Goal: Task Accomplishment & Management: Use online tool/utility

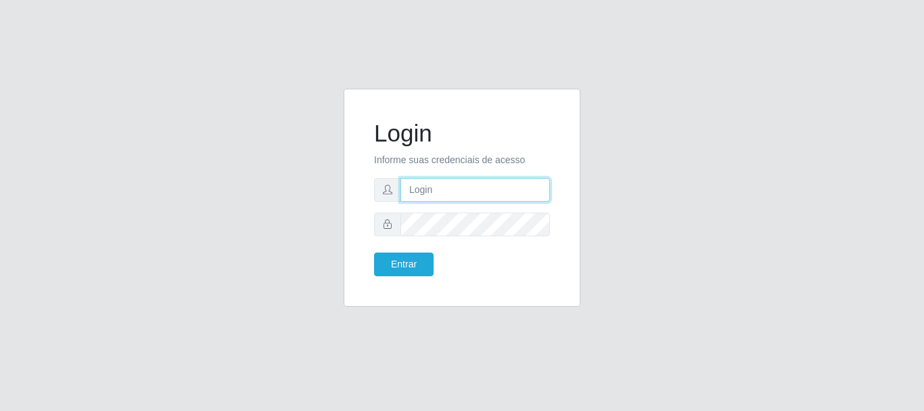
click at [436, 190] on input "text" at bounding box center [476, 190] width 150 height 24
type input "[EMAIL_ADDRESS][DOMAIN_NAME]"
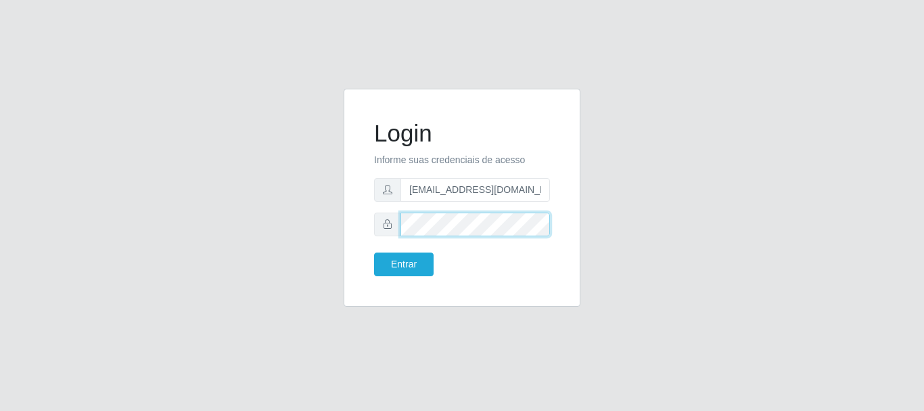
click at [374, 252] on button "Entrar" at bounding box center [404, 264] width 60 height 24
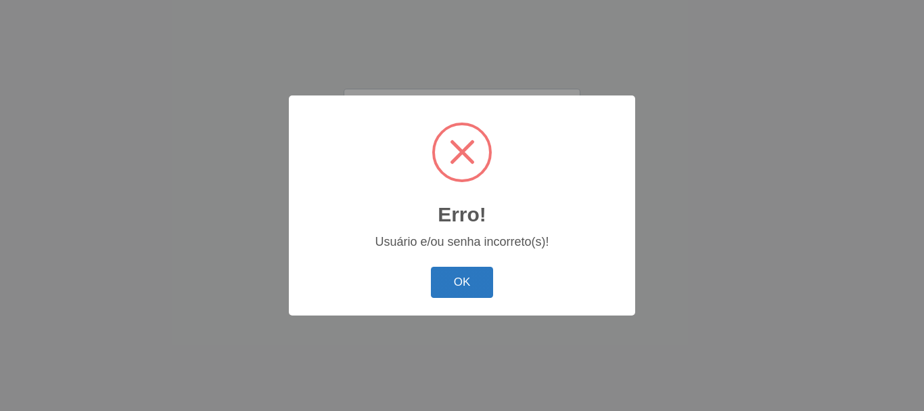
click at [454, 274] on button "OK" at bounding box center [462, 283] width 63 height 32
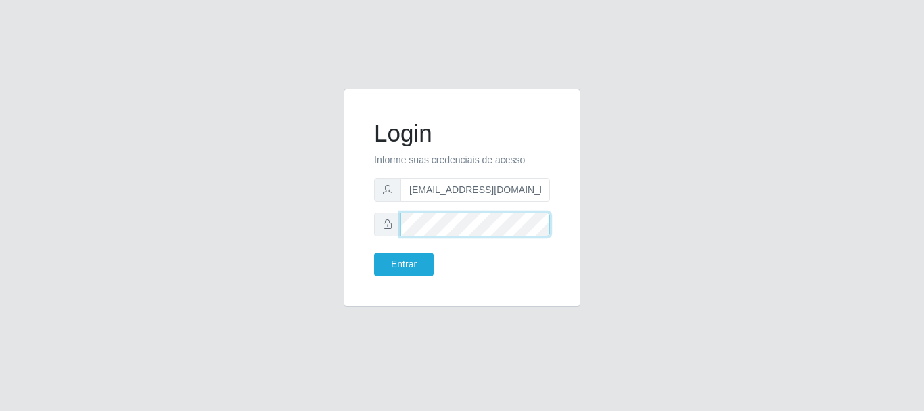
click at [374, 252] on button "Entrar" at bounding box center [404, 264] width 60 height 24
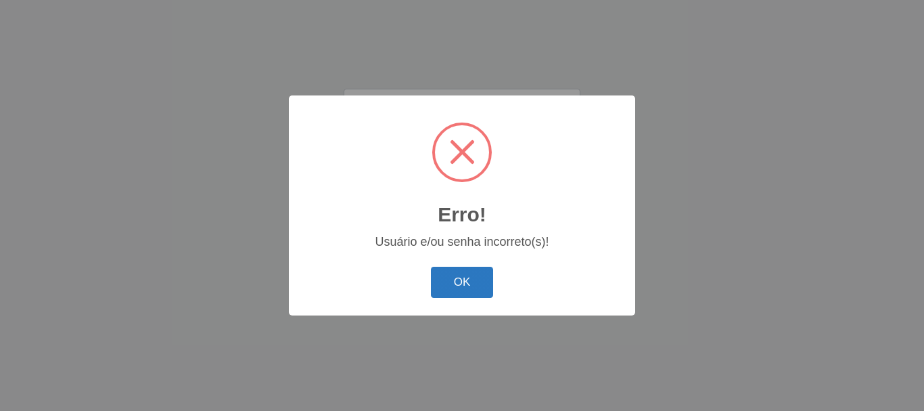
click at [484, 294] on button "OK" at bounding box center [462, 283] width 63 height 32
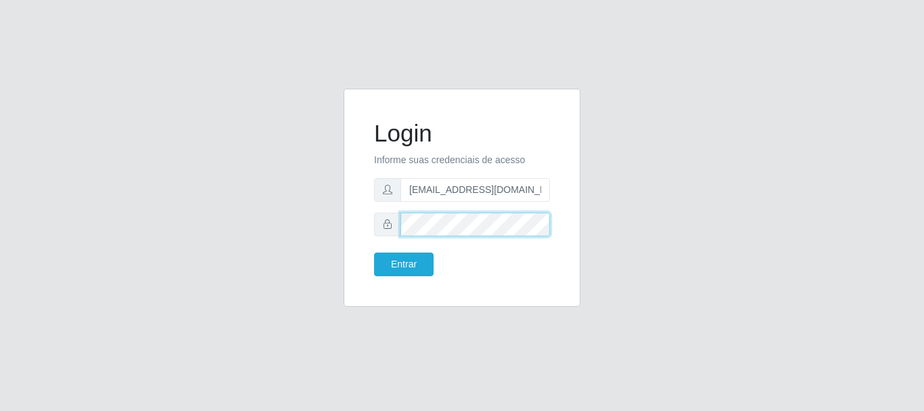
click at [374, 252] on button "Entrar" at bounding box center [404, 264] width 60 height 24
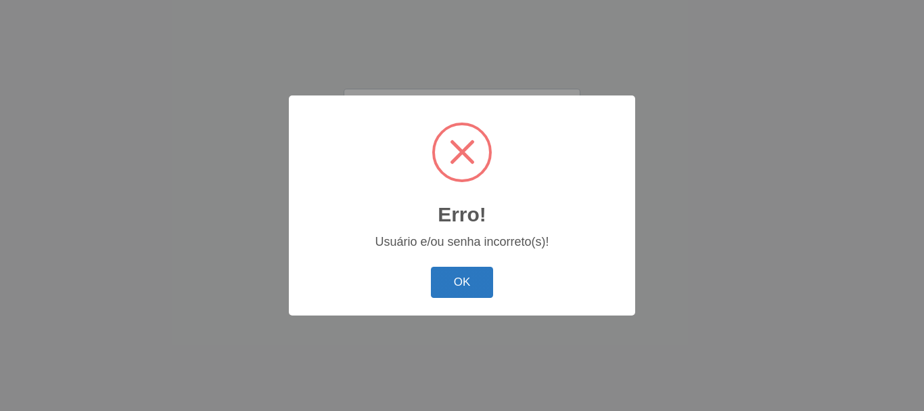
click at [462, 286] on button "OK" at bounding box center [462, 283] width 63 height 32
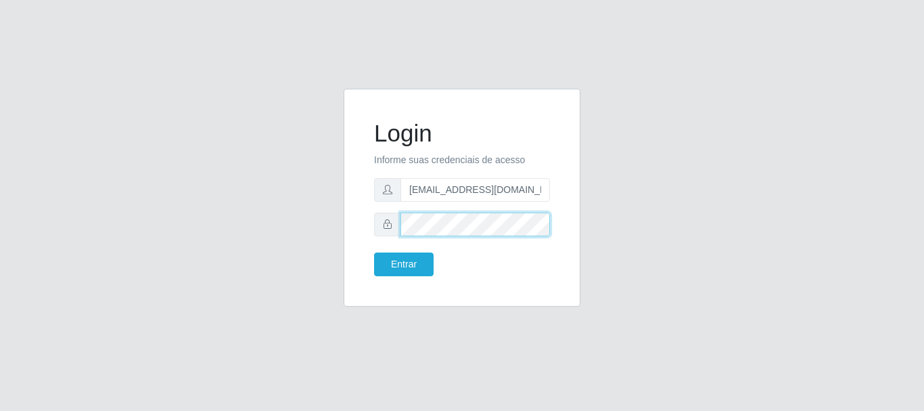
click at [374, 252] on button "Entrar" at bounding box center [404, 264] width 60 height 24
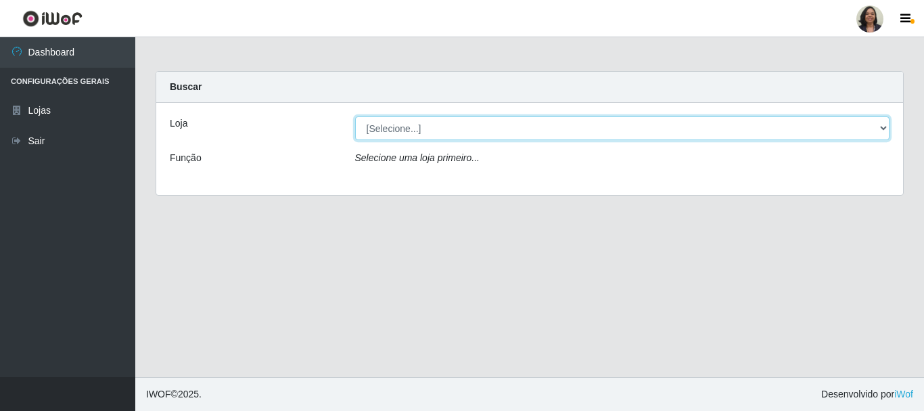
click at [884, 128] on select "[Selecione...] SuperFácil Atacado - Rodoviária" at bounding box center [622, 128] width 535 height 24
select select "400"
click at [355, 116] on select "[Selecione...] SuperFácil Atacado - Rodoviária" at bounding box center [622, 128] width 535 height 24
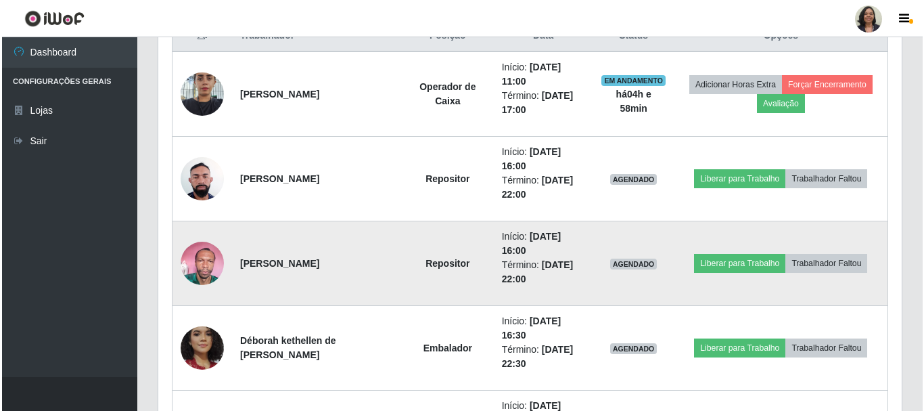
scroll to position [609, 0]
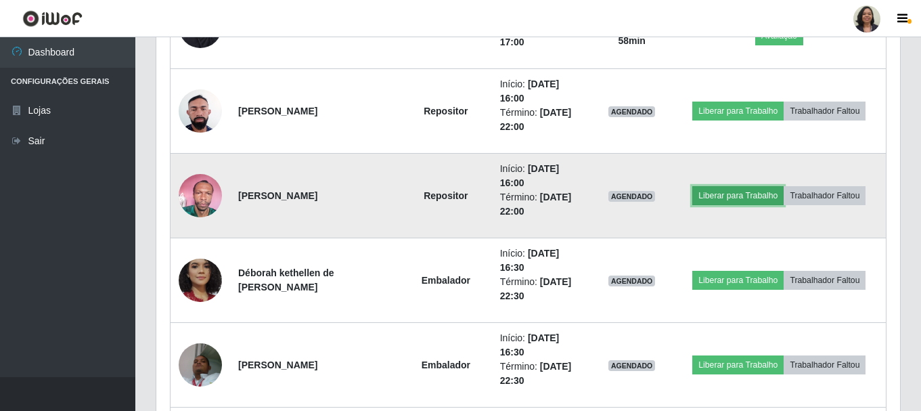
click at [733, 197] on button "Liberar para Trabalho" at bounding box center [737, 195] width 91 height 19
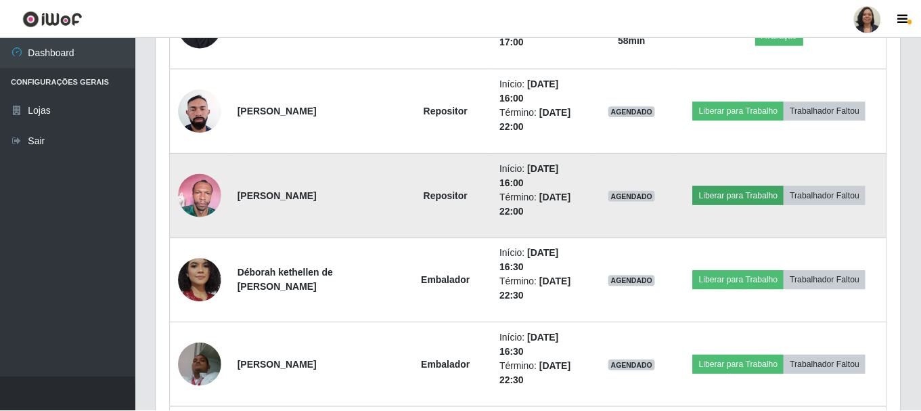
scroll to position [281, 737]
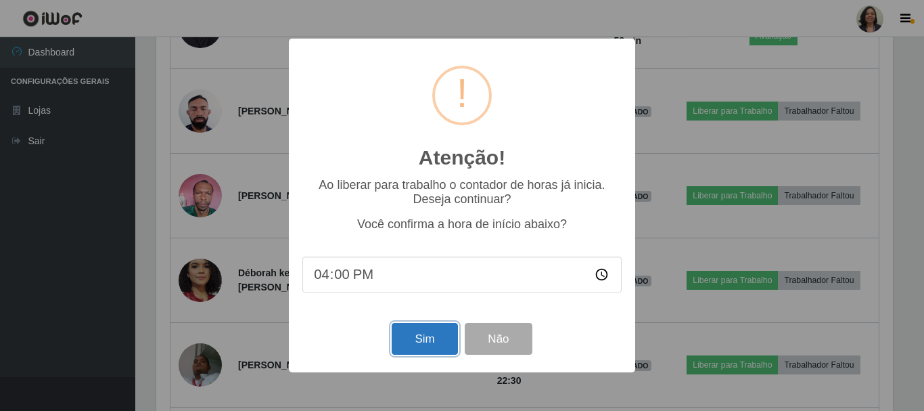
click at [440, 340] on button "Sim" at bounding box center [425, 339] width 66 height 32
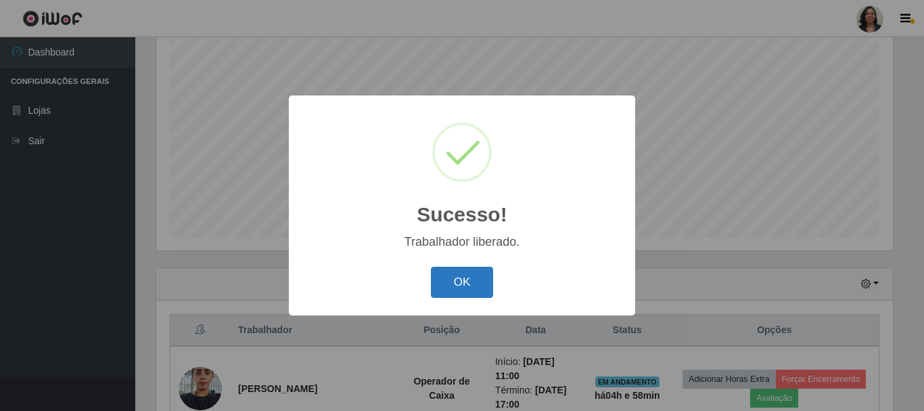
click at [448, 275] on button "OK" at bounding box center [462, 283] width 63 height 32
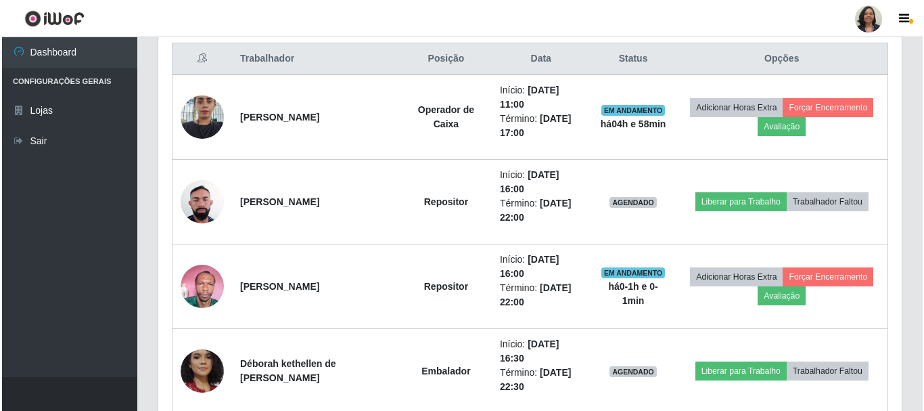
scroll to position [518, 0]
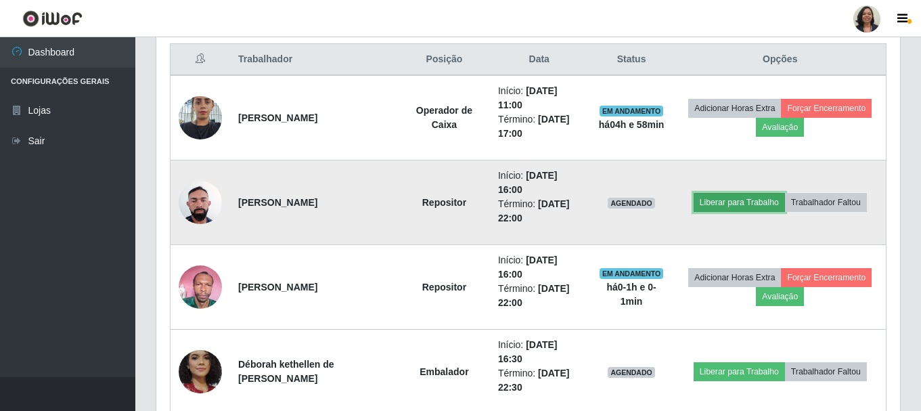
click at [713, 198] on button "Liberar para Trabalho" at bounding box center [739, 202] width 91 height 19
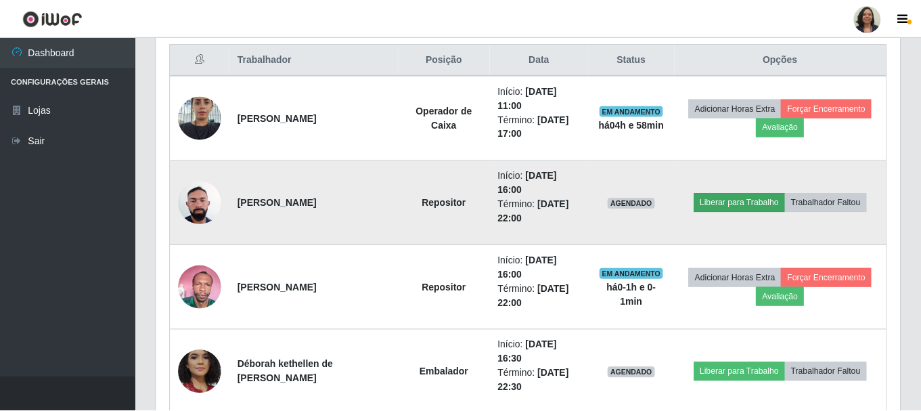
scroll to position [281, 737]
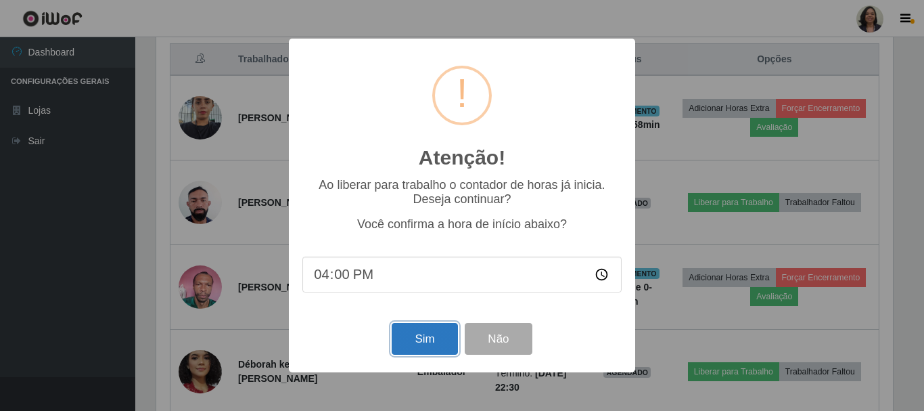
click at [401, 341] on button "Sim" at bounding box center [425, 339] width 66 height 32
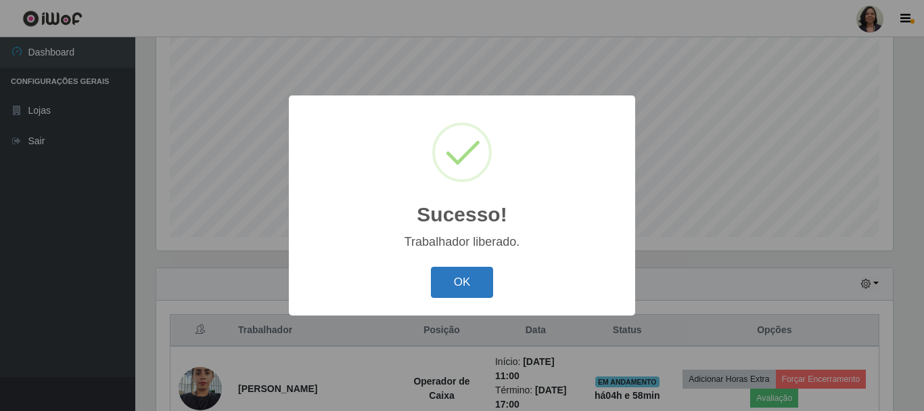
click at [445, 272] on button "OK" at bounding box center [462, 283] width 63 height 32
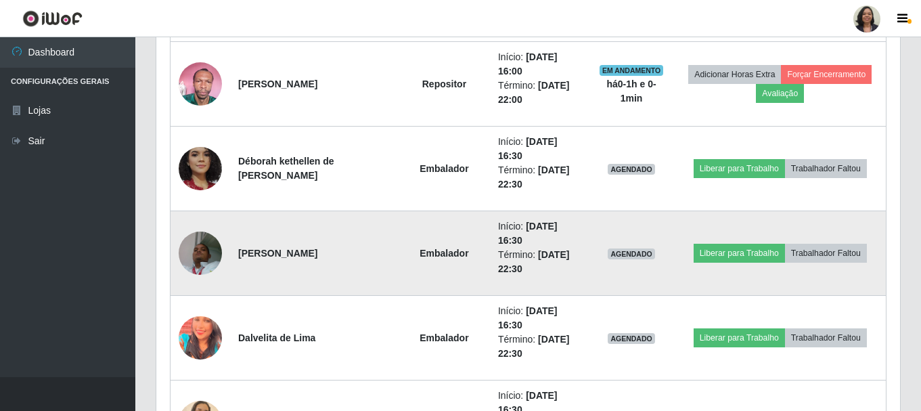
scroll to position [788, 0]
